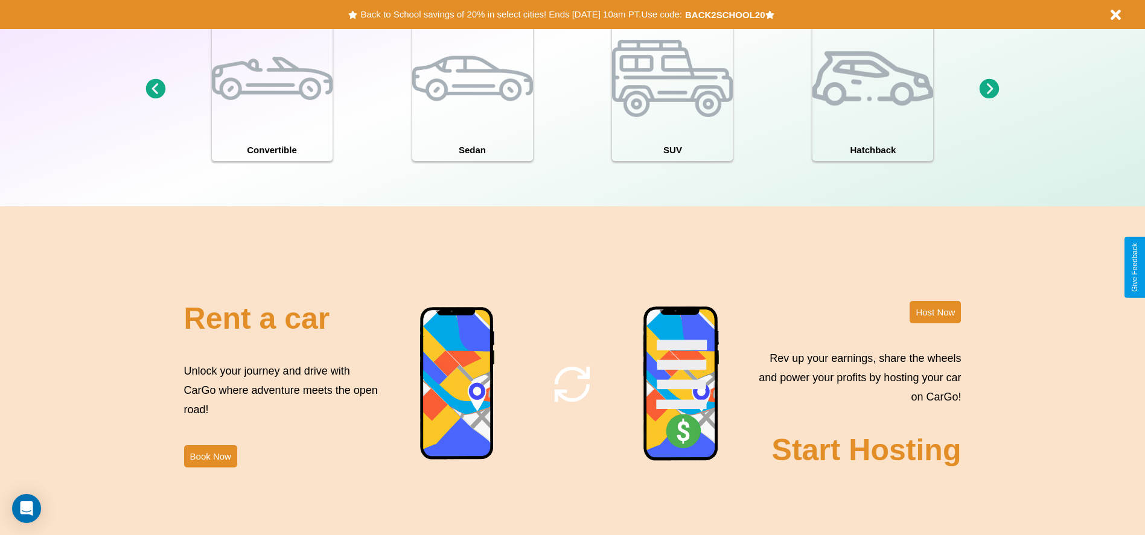
scroll to position [1732, 0]
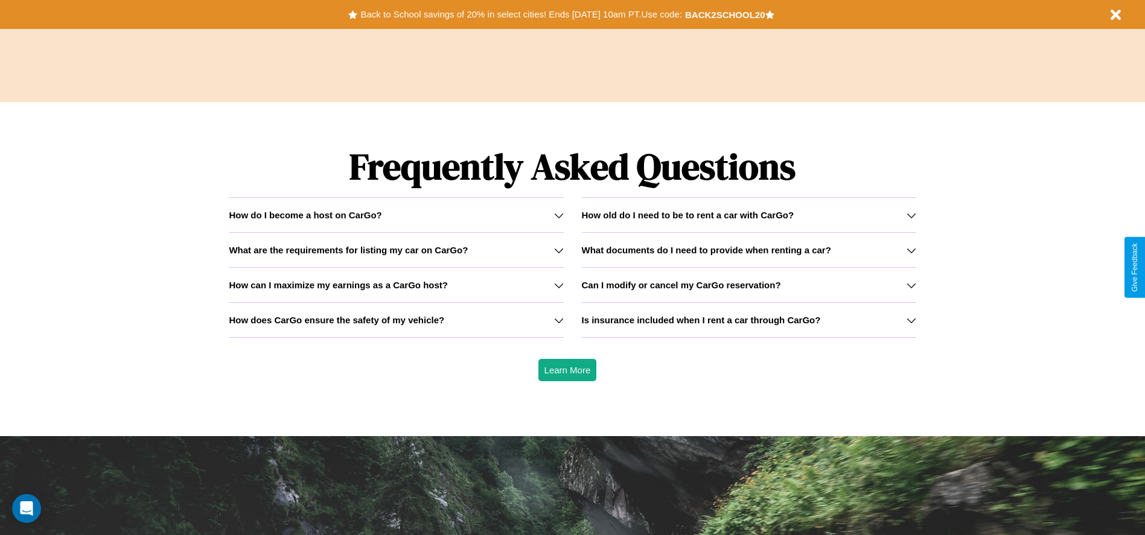
click at [911, 215] on icon at bounding box center [912, 216] width 10 height 10
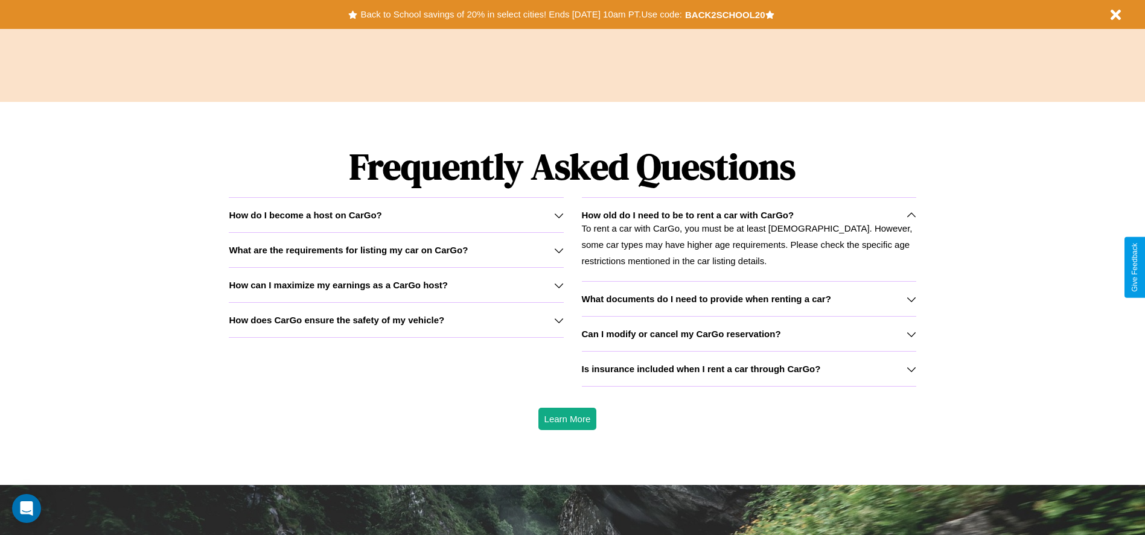
click at [748, 369] on h3 "Is insurance included when I rent a car through CarGo?" at bounding box center [701, 369] width 239 height 10
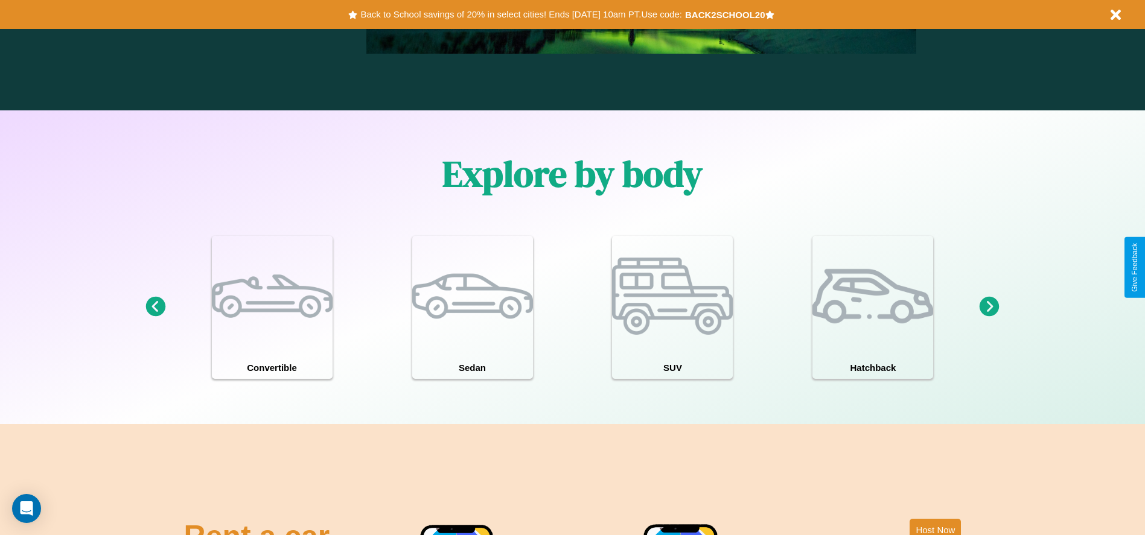
click at [989, 307] on icon at bounding box center [990, 307] width 20 height 20
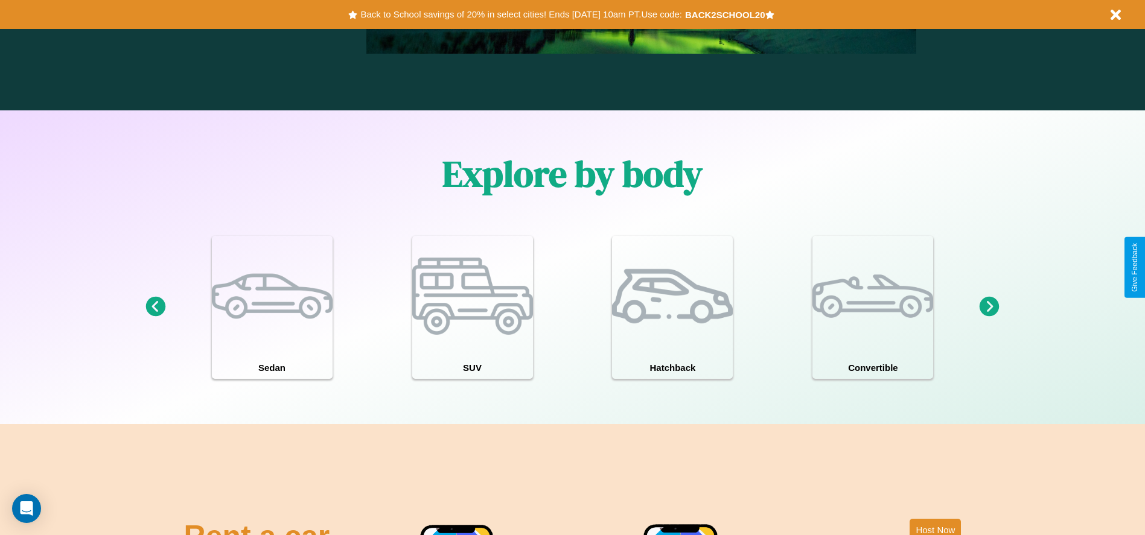
click at [989, 307] on icon at bounding box center [990, 307] width 20 height 20
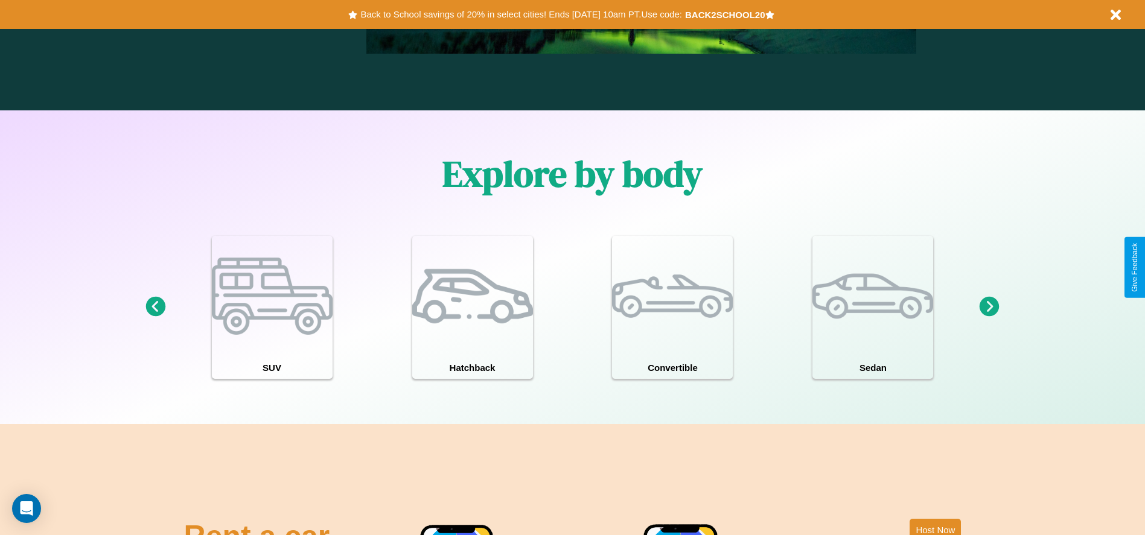
scroll to position [0, 0]
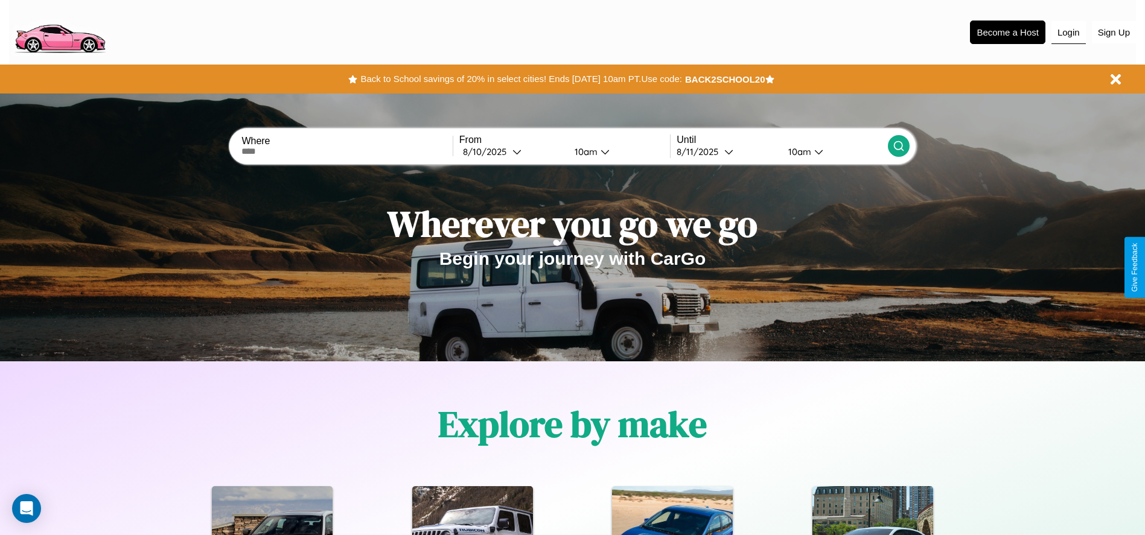
click at [1068, 32] on button "Login" at bounding box center [1068, 32] width 34 height 23
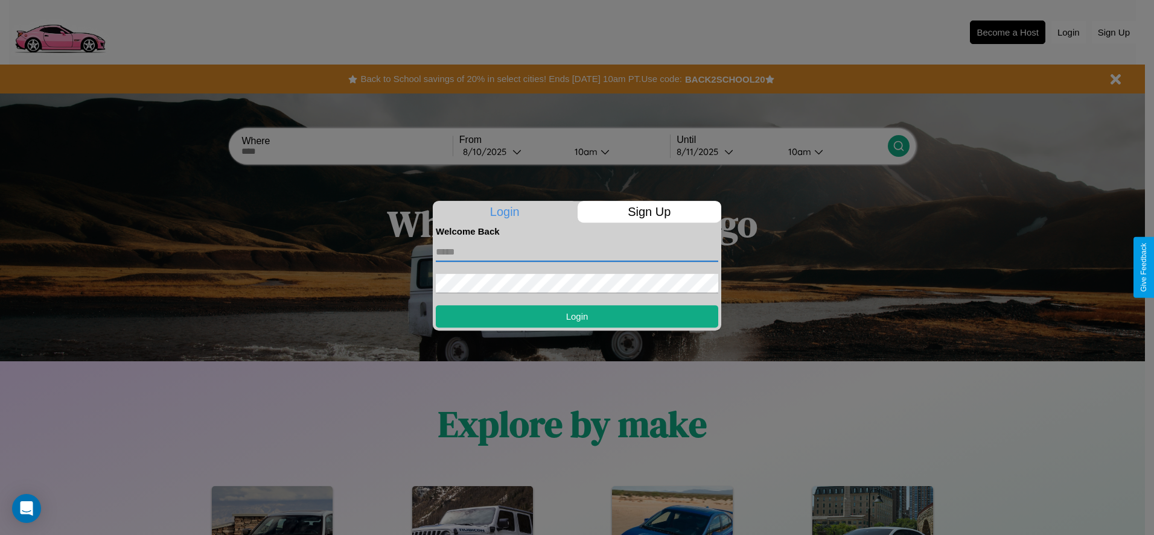
click at [577, 252] on input "text" at bounding box center [577, 252] width 282 height 19
type input "**********"
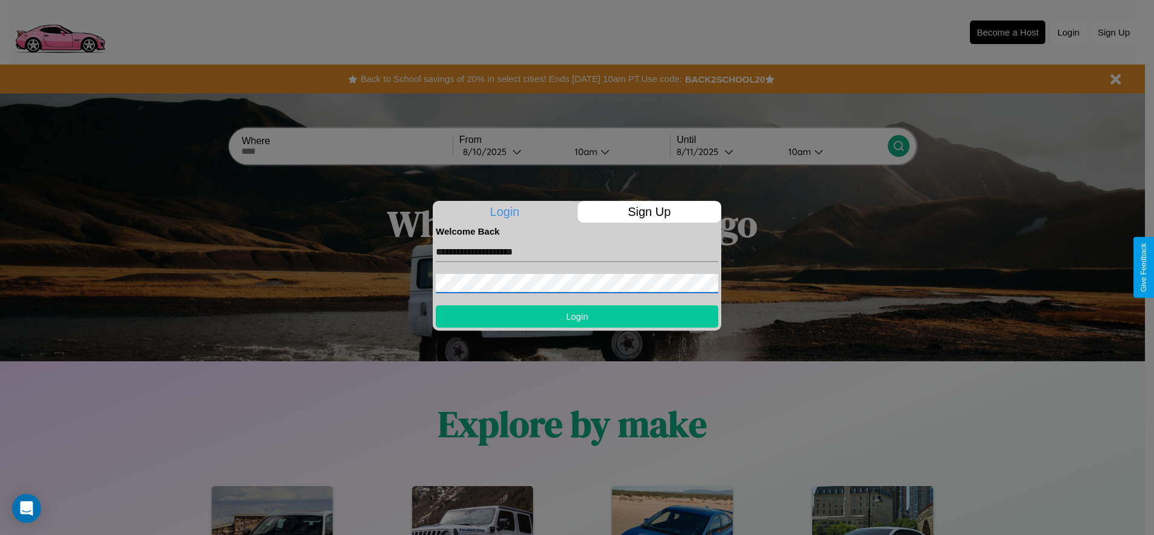
click at [577, 316] on button "Login" at bounding box center [577, 316] width 282 height 22
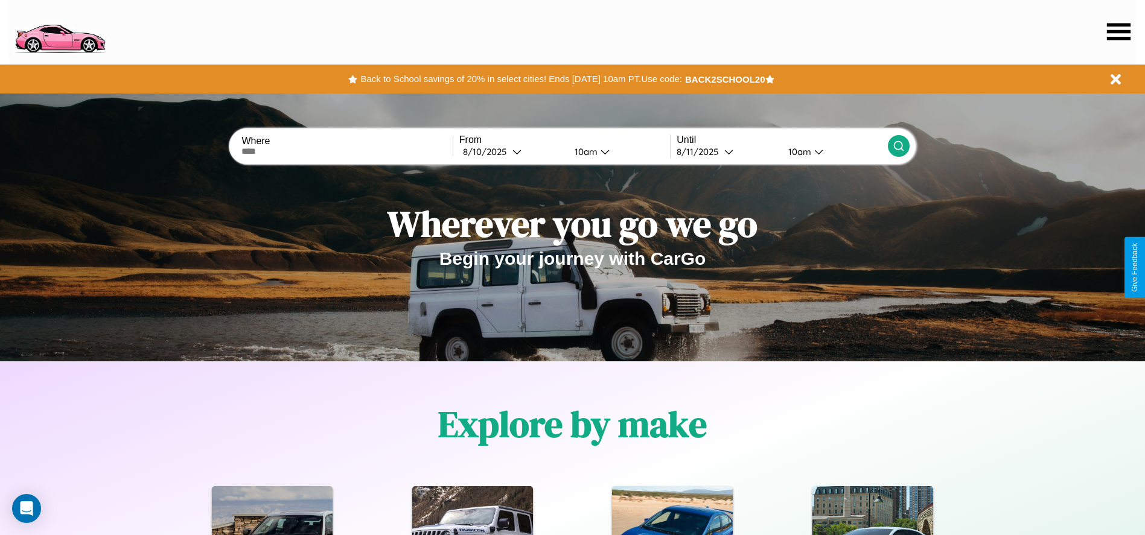
click at [1118, 31] on icon at bounding box center [1119, 31] width 24 height 17
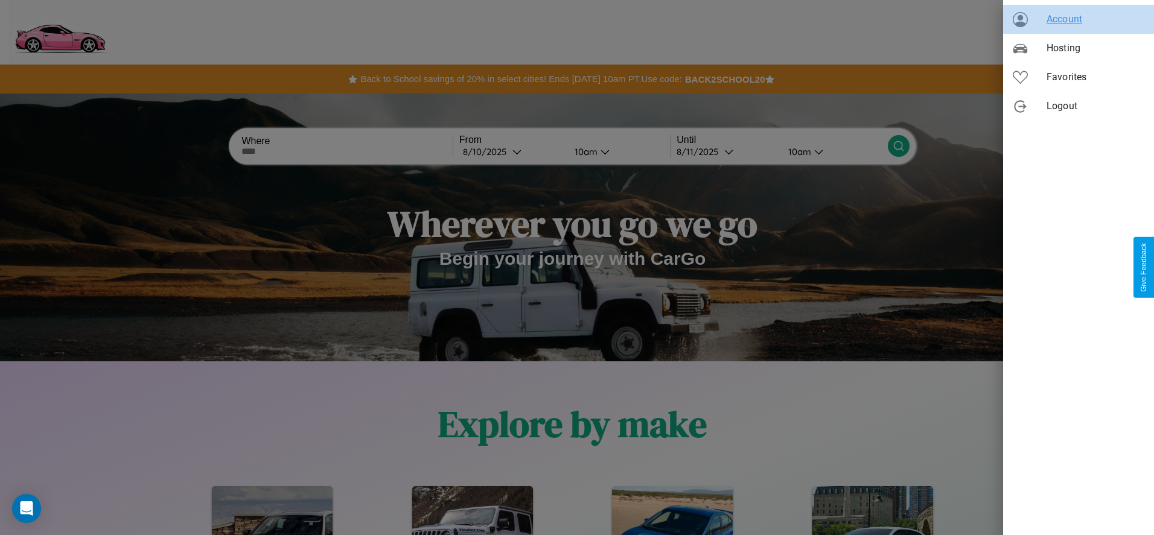
click at [1079, 19] on span "Account" at bounding box center [1096, 19] width 98 height 14
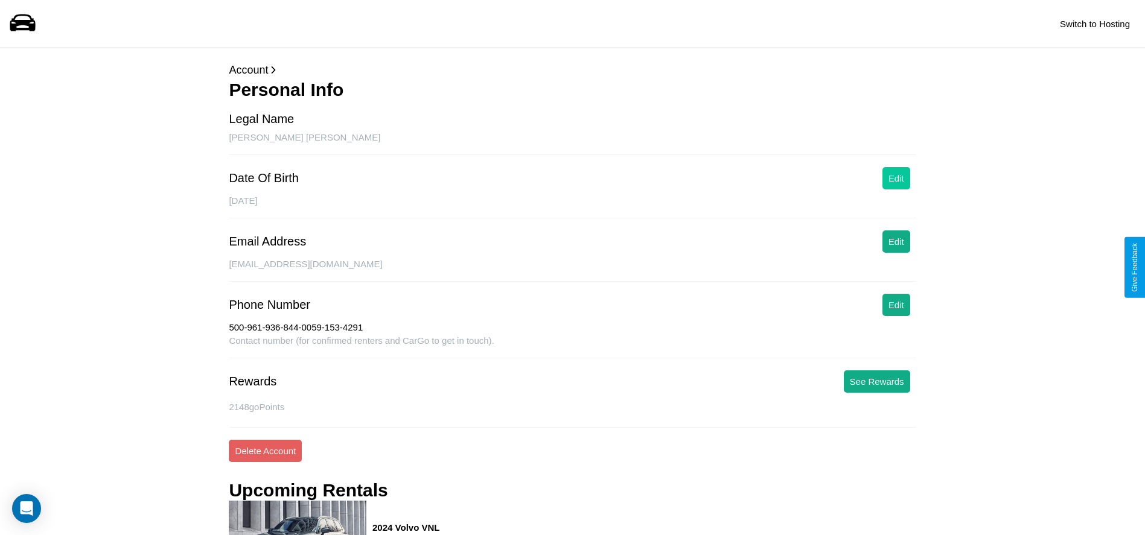
click at [896, 178] on button "Edit" at bounding box center [896, 178] width 28 height 22
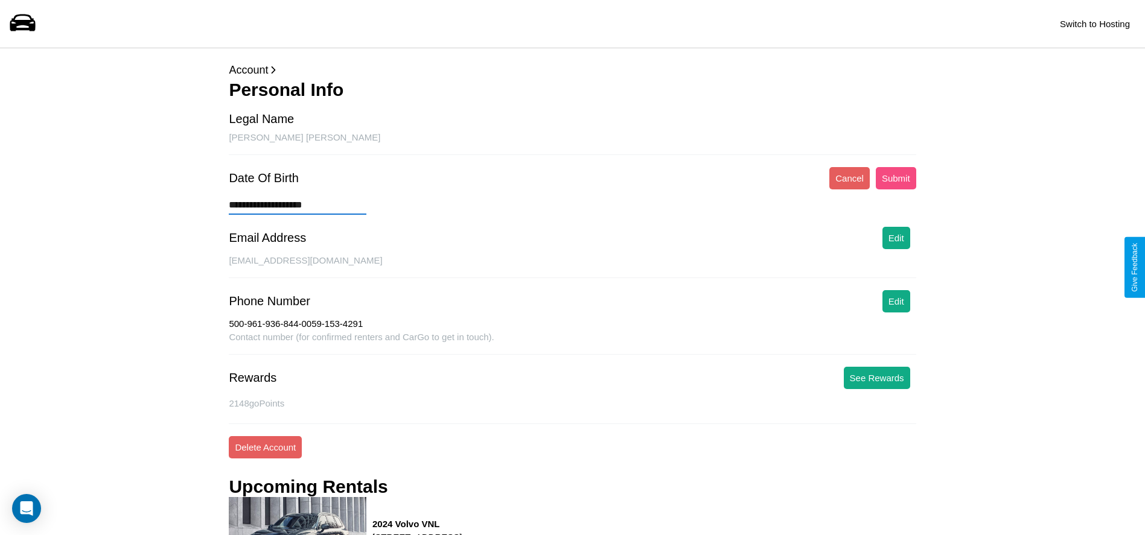
type input "**********"
click at [896, 178] on button "Submit" at bounding box center [896, 178] width 40 height 22
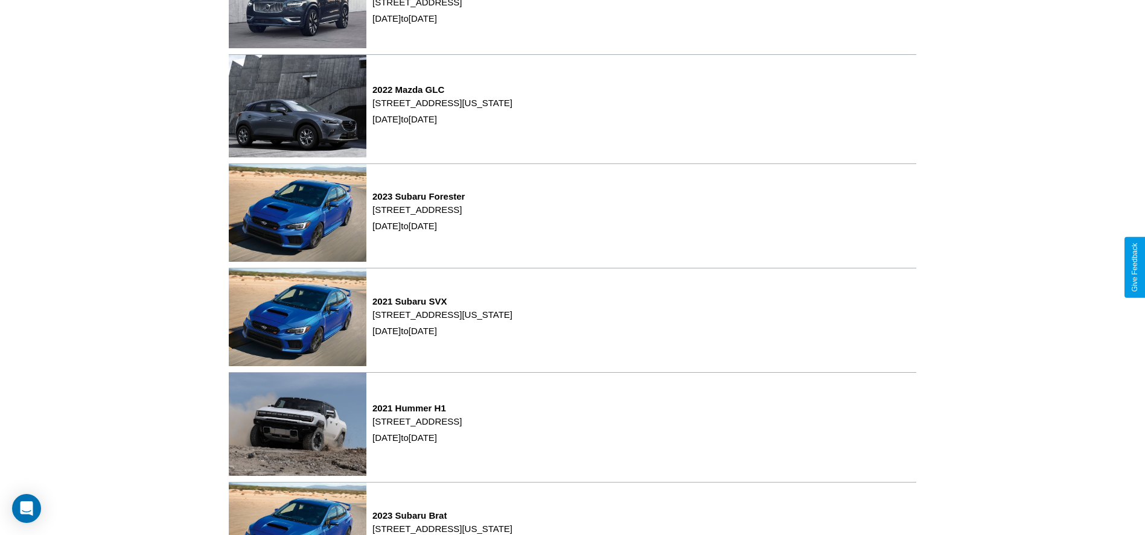
scroll to position [539, 0]
